Goal: Transaction & Acquisition: Obtain resource

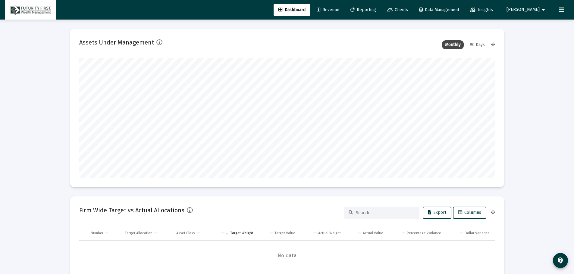
scroll to position [120, 224]
type input "[DATE]"
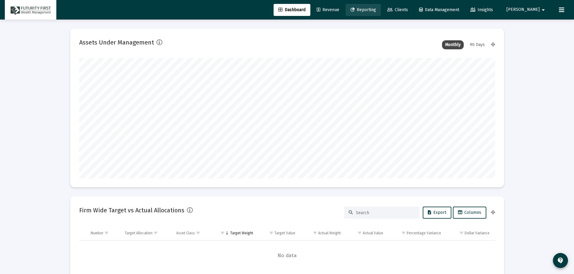
click at [376, 11] on span "Reporting" at bounding box center [363, 9] width 26 height 5
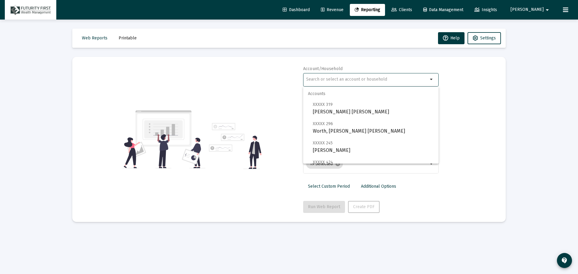
click at [326, 79] on input "text" at bounding box center [367, 79] width 122 height 5
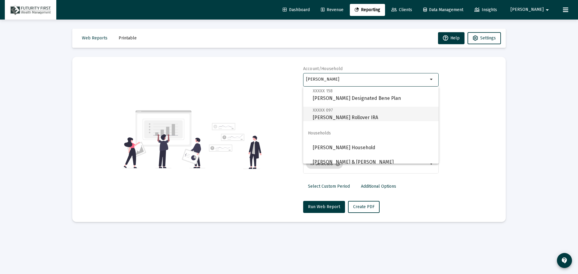
scroll to position [96, 0]
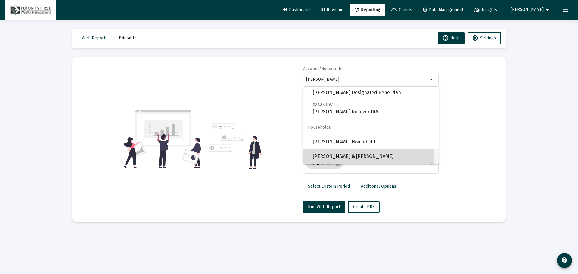
click at [350, 158] on span "[PERSON_NAME] & [PERSON_NAME]" at bounding box center [373, 156] width 121 height 14
type input "[PERSON_NAME] & [PERSON_NAME]"
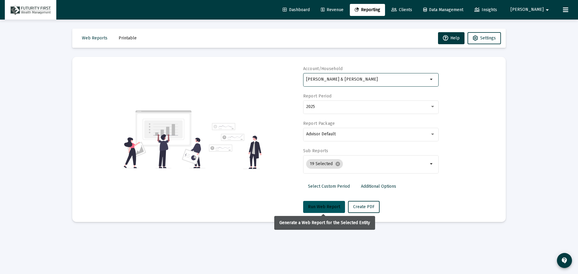
click at [324, 210] on button "Run Web Report" at bounding box center [324, 207] width 42 height 12
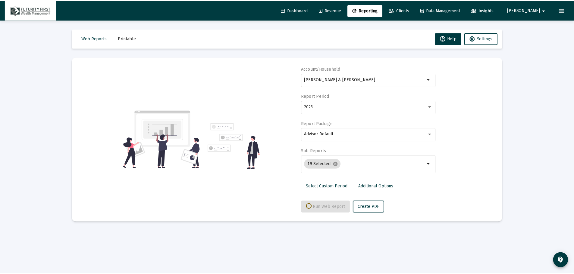
select select "View all"
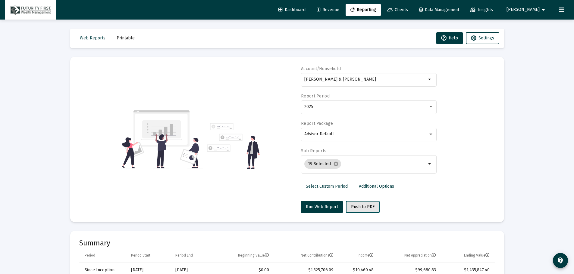
click at [358, 207] on span "Push to PDF" at bounding box center [362, 207] width 23 height 5
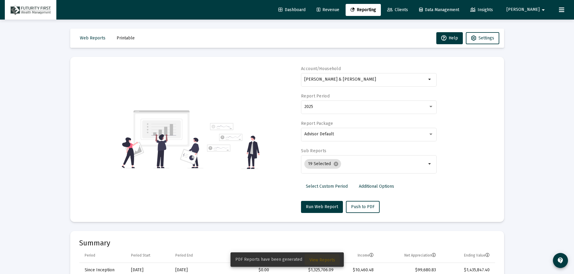
click at [316, 262] on span "View Reports" at bounding box center [322, 260] width 26 height 5
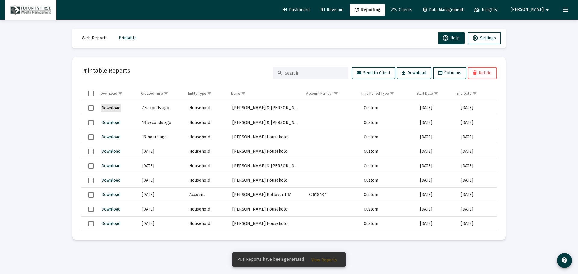
click at [106, 111] on span "Download" at bounding box center [111, 108] width 19 height 5
